Goal: Transaction & Acquisition: Purchase product/service

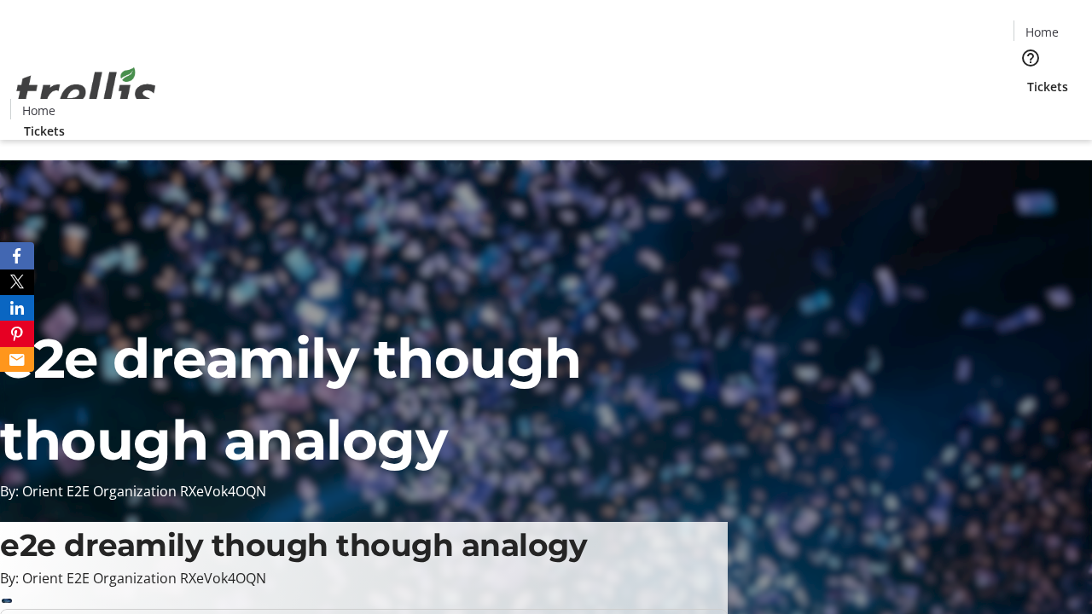
click at [1027, 78] on span "Tickets" at bounding box center [1047, 87] width 41 height 18
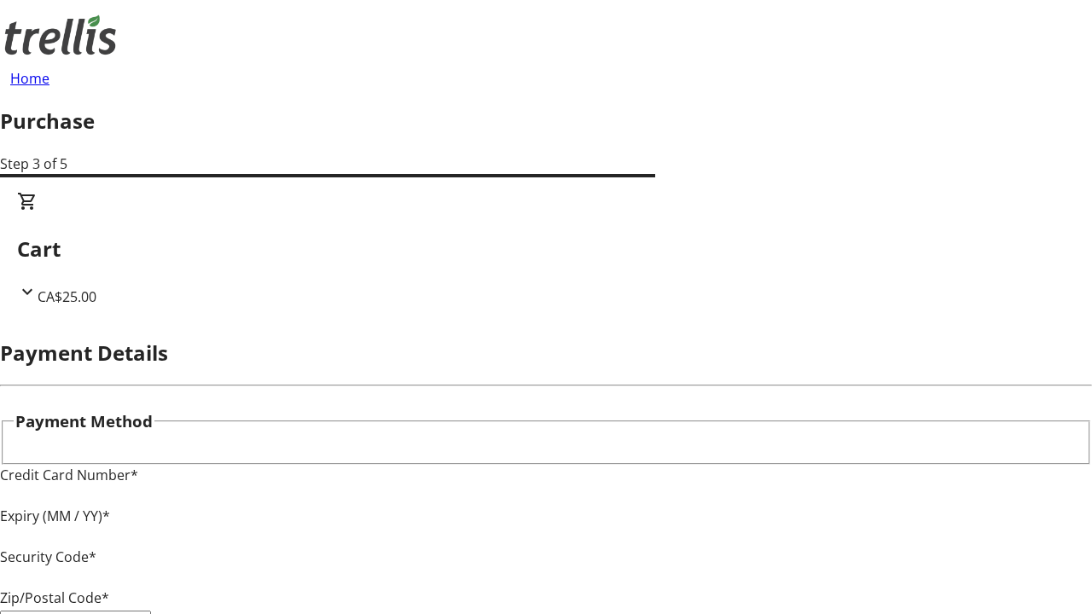
type input "V1Y 0C2"
